Goal: Task Accomplishment & Management: Complete application form

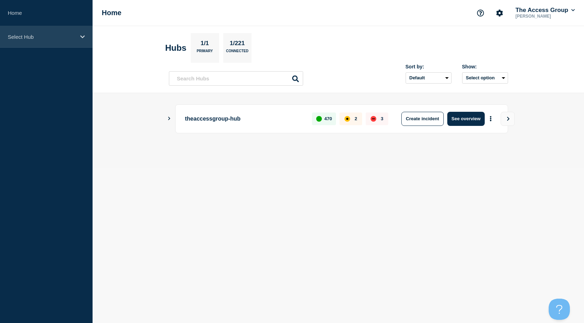
click at [48, 36] on p "Select Hub" at bounding box center [42, 37] width 68 height 6
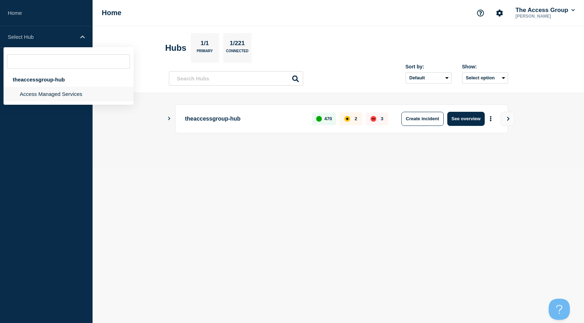
click at [43, 94] on li "Access Managed Services" at bounding box center [69, 94] width 130 height 14
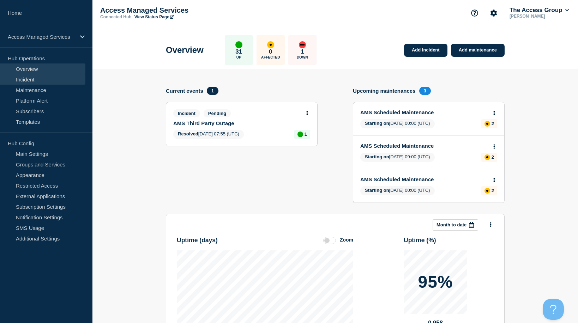
click at [24, 79] on link "Incident" at bounding box center [42, 79] width 85 height 11
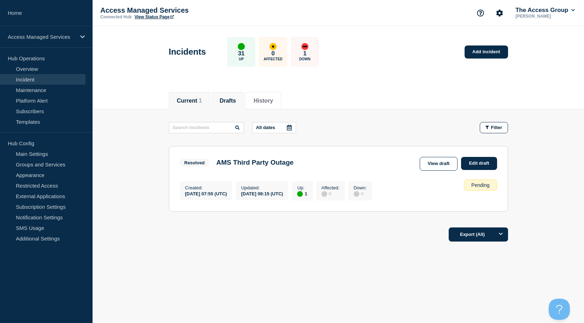
click at [222, 101] on li "Drafts" at bounding box center [227, 100] width 32 height 17
click at [478, 165] on link "Edit draft" at bounding box center [479, 163] width 36 height 13
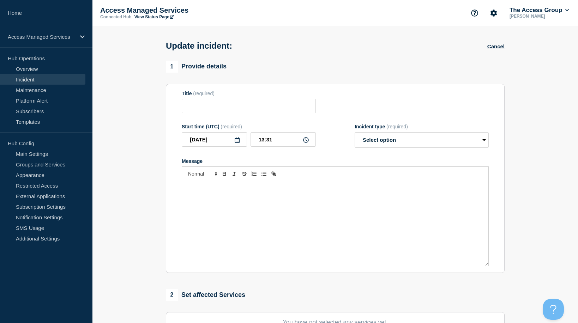
type input "AMS Third Party Outage"
type input "09:15"
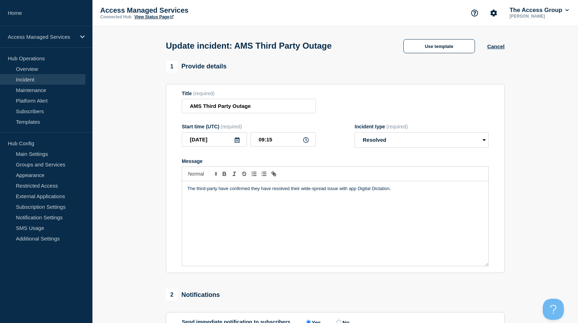
click at [376, 192] on p "The third-party have confirmed they have resolved their wide-spread issue with …" at bounding box center [335, 189] width 296 height 6
drag, startPoint x: 434, startPoint y: 190, endPoint x: 179, endPoint y: 184, distance: 254.6
click at [179, 184] on section "Title (required) AMS Third Party Outage Start time (UTC) (required) [DATE] 09:1…" at bounding box center [335, 179] width 339 height 190
click at [481, 145] on select "Select option Investigating Identified Monitoring Resolved" at bounding box center [422, 140] width 134 height 16
click at [355, 134] on select "Select option Investigating Identified Monitoring Resolved" at bounding box center [422, 140] width 134 height 16
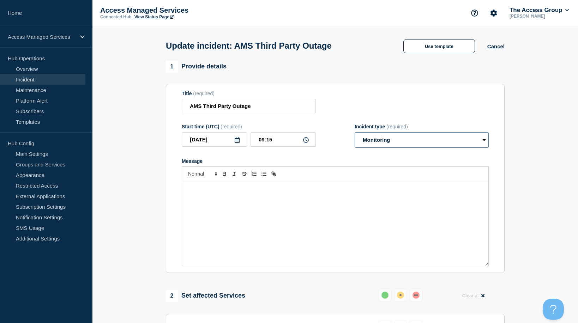
click at [485, 139] on select "Select option Investigating Identified Monitoring Resolved" at bounding box center [422, 140] width 134 height 16
select select "identified"
click at [355, 134] on select "Select option Investigating Identified Monitoring Resolved" at bounding box center [422, 140] width 134 height 16
click at [311, 232] on div "Message" at bounding box center [335, 223] width 306 height 85
paste div "Message"
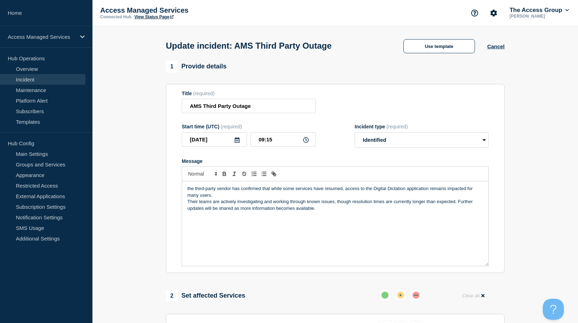
click at [188, 190] on p "the third-party vendor has confirmed that while some services have resumed, acc…" at bounding box center [335, 192] width 296 height 13
click at [223, 197] on p "The third-party vendor has confirmed that while some services have resumed, acc…" at bounding box center [335, 192] width 296 height 13
click at [344, 190] on p "The third-party vendor has confirmed that while some services have resumed, acc…" at bounding box center [335, 192] width 296 height 13
click at [268, 196] on p "The third-party vendor has confirmed that while some services have resumed foll…" at bounding box center [335, 192] width 296 height 13
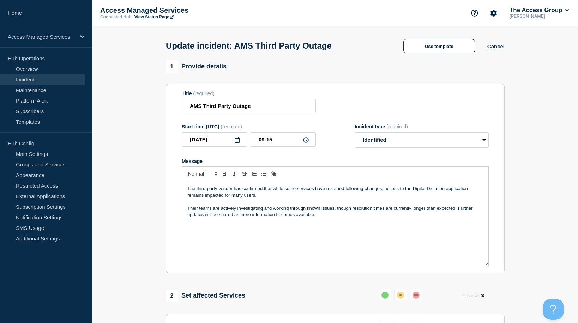
click at [313, 211] on p "Their teams are actively investigating and working through known issues, though…" at bounding box center [335, 211] width 296 height 13
click at [315, 210] on p "Their teams are actively investigating and working through known issues, though…" at bounding box center [335, 211] width 296 height 13
click at [334, 210] on p "Their teams are actively investigating and working through known issues, though…" at bounding box center [335, 211] width 296 height 13
click at [315, 211] on p "Their teams are actively investigating and working through known issues, though…" at bounding box center [335, 211] width 296 height 13
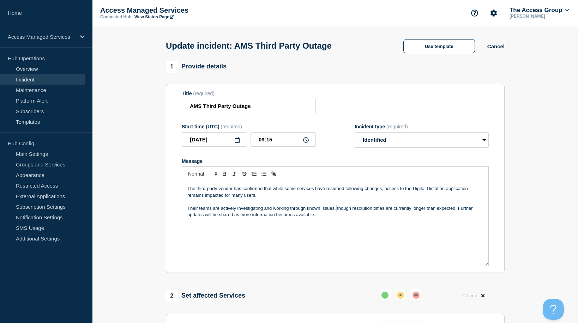
click at [336, 210] on p "Their teams are actively investigating and working through known issues, though…" at bounding box center [335, 211] width 296 height 13
drag, startPoint x: 334, startPoint y: 210, endPoint x: 290, endPoint y: 211, distance: 43.8
click at [290, 211] on p "Their teams are actively investigating and working through known issues, though…" at bounding box center [335, 211] width 296 height 13
click at [393, 221] on div "The third-party vendor has confirmed that while some services have resumed foll…" at bounding box center [335, 223] width 306 height 85
click at [446, 210] on p "Their teams are actively investigating and working on a potential fix, though r…" at bounding box center [335, 211] width 296 height 13
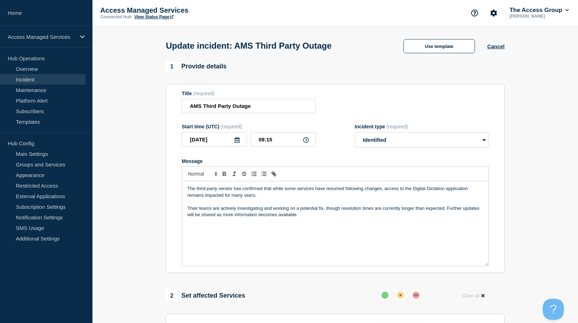
click at [450, 210] on p "Their teams are actively investigating and working on a potential fix, though r…" at bounding box center [335, 211] width 296 height 13
click at [448, 210] on p "Their teams are actively investigating and working on a potential fix, though r…" at bounding box center [335, 211] width 296 height 13
drag, startPoint x: 219, startPoint y: 222, endPoint x: 163, endPoint y: 222, distance: 55.8
click at [163, 222] on div "1 Provide details Title (required) AMS Third Party Outage Start time (UTC) (req…" at bounding box center [335, 281] width 347 height 441
click at [332, 224] on p "An update will be shared as more information becomes available." at bounding box center [335, 221] width 296 height 6
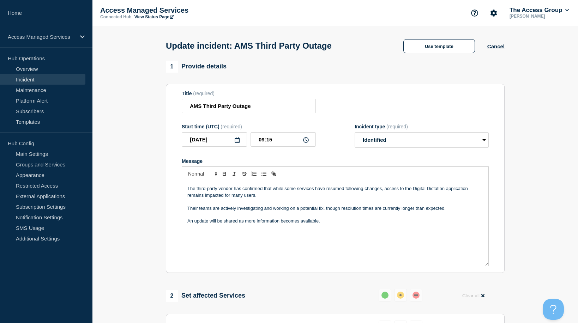
click at [221, 191] on p "The third-party vendor has confirmed that while some services have resumed foll…" at bounding box center [335, 192] width 296 height 13
click at [308, 143] on icon at bounding box center [306, 140] width 6 height 6
drag, startPoint x: 281, startPoint y: 143, endPoint x: 250, endPoint y: 143, distance: 30.7
click at [250, 143] on div "[DATE] 09:15" at bounding box center [249, 139] width 134 height 14
type input "13:34"
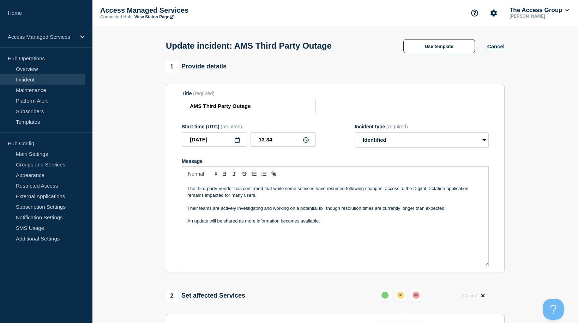
click at [322, 208] on p "Their teams are actively investigating and working on a potential fix, though r…" at bounding box center [335, 208] width 296 height 6
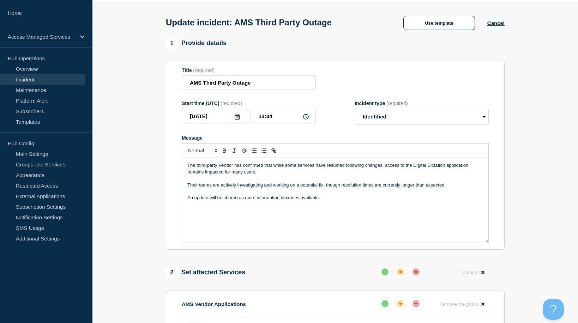
scroll to position [35, 0]
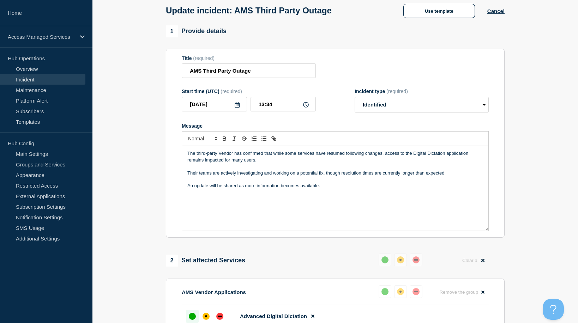
click at [297, 156] on p "The third-party Vendor has confirmed that while some services have resumed foll…" at bounding box center [335, 156] width 296 height 13
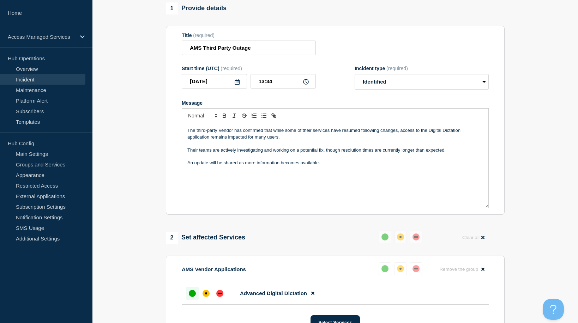
scroll to position [71, 0]
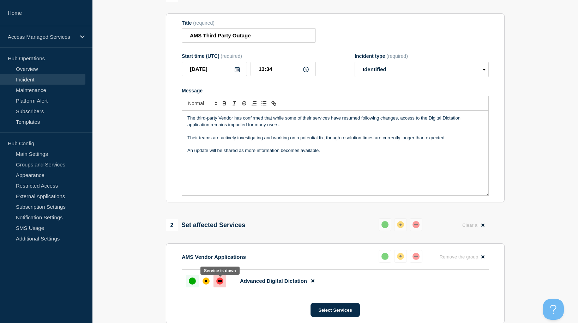
click at [221, 285] on div "down" at bounding box center [219, 281] width 7 height 7
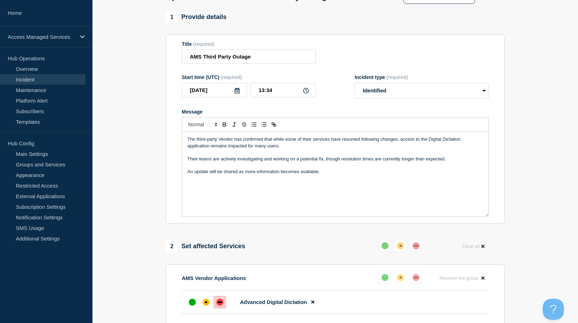
scroll to position [191, 0]
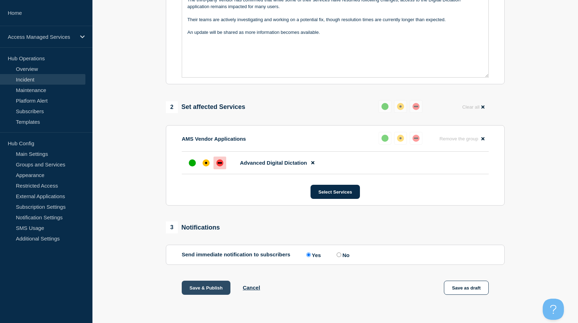
click at [220, 285] on button "Save & Publish" at bounding box center [206, 288] width 49 height 14
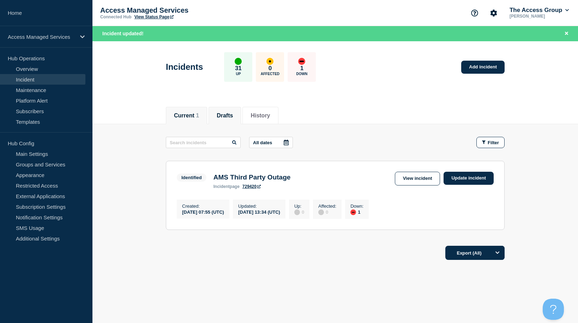
click at [233, 115] on button "Drafts" at bounding box center [225, 116] width 16 height 6
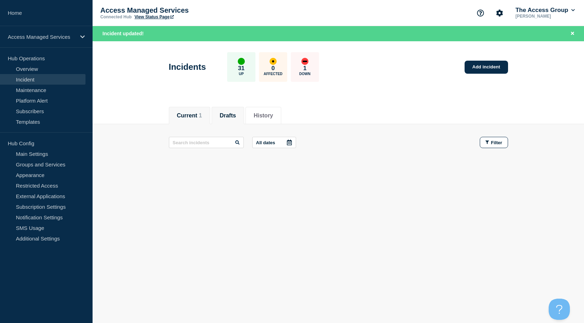
click at [194, 117] on button "Current 1" at bounding box center [189, 116] width 25 height 6
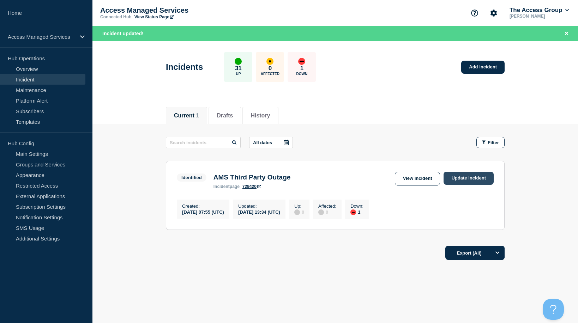
click at [458, 181] on link "Update incident" at bounding box center [469, 178] width 50 height 13
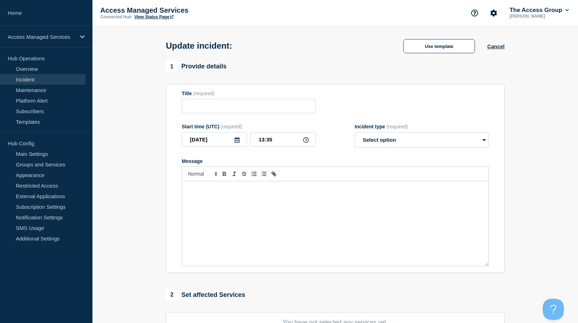
type input "AMS Third Party Outage"
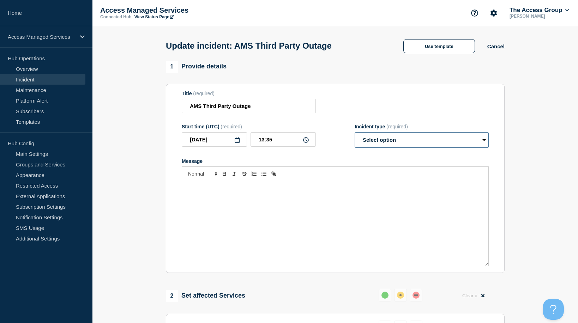
click at [421, 142] on select "Select option Investigating Identified Monitoring Resolved" at bounding box center [422, 140] width 134 height 16
select select "resolved"
click at [355, 134] on select "Select option Investigating Identified Monitoring Resolved" at bounding box center [422, 140] width 134 height 16
click at [273, 210] on div "Message" at bounding box center [335, 223] width 306 height 85
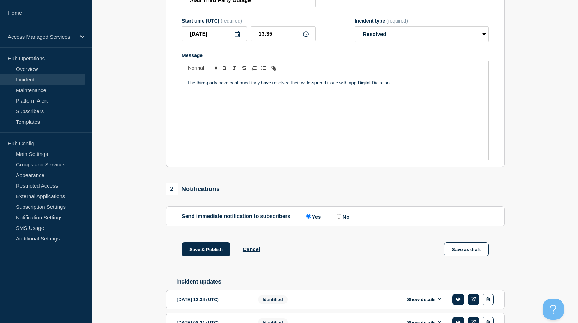
scroll to position [174, 0]
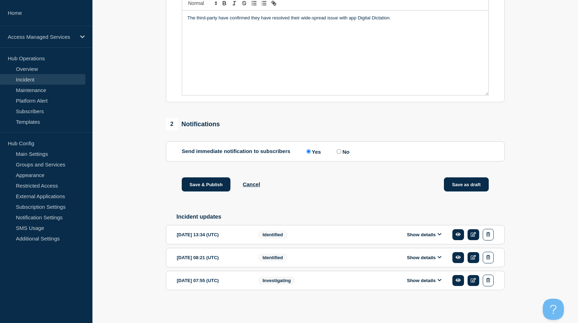
click at [470, 186] on button "Save as draft" at bounding box center [466, 185] width 45 height 14
